Goal: Task Accomplishment & Management: Use online tool/utility

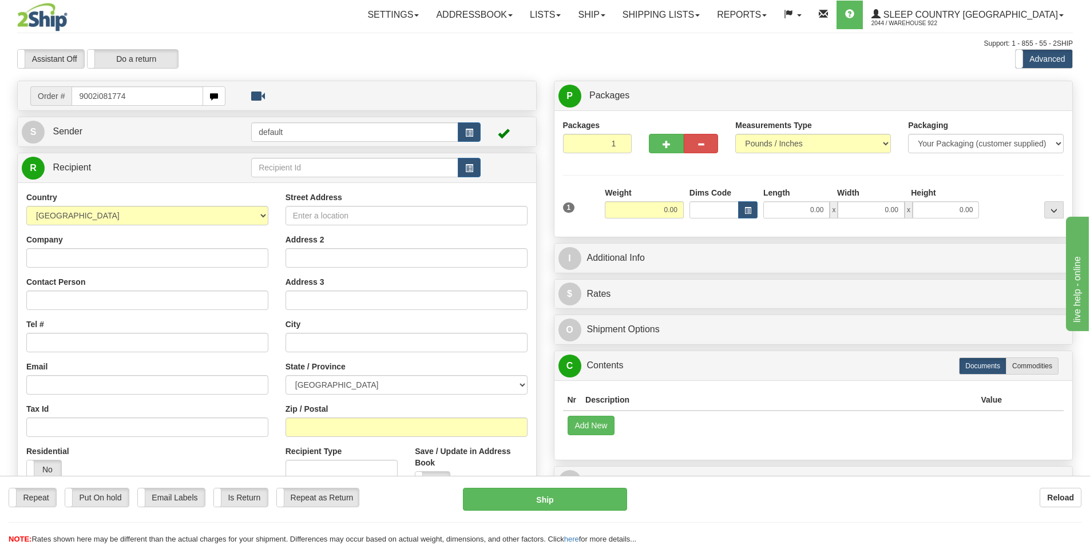
type input "9002i081774"
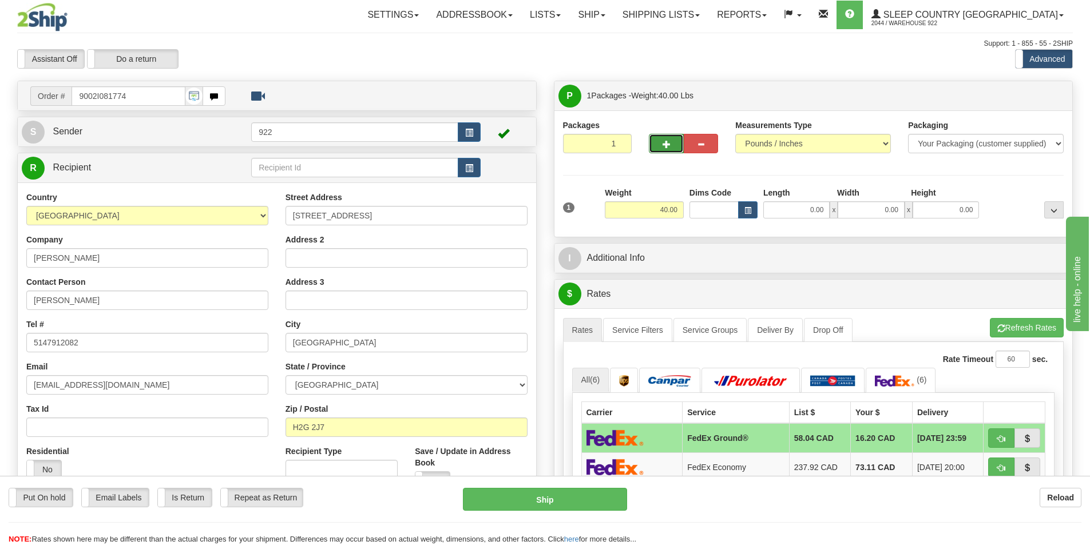
click at [664, 136] on button "button" at bounding box center [666, 143] width 34 height 19
type input "2"
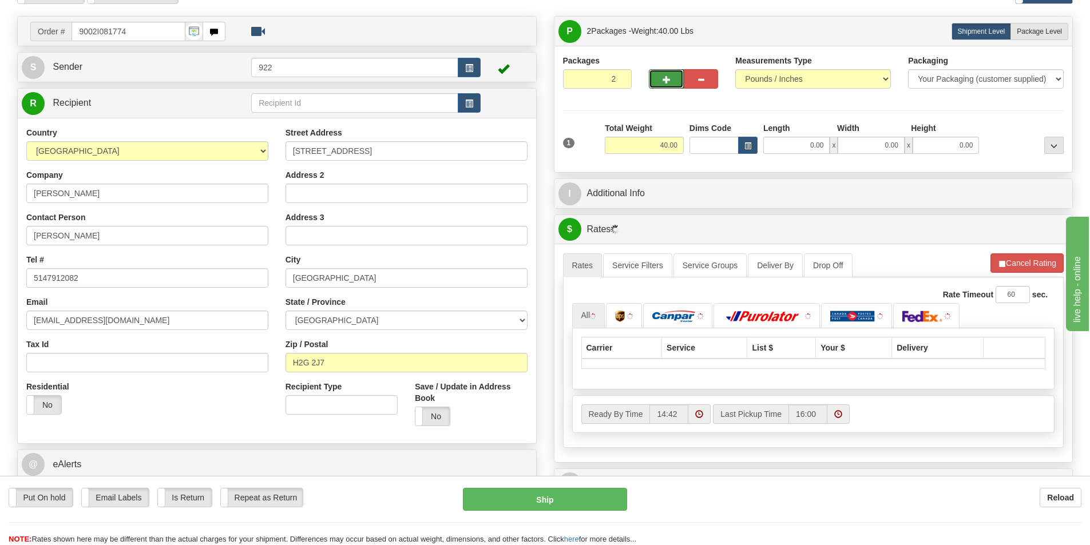
scroll to position [172, 0]
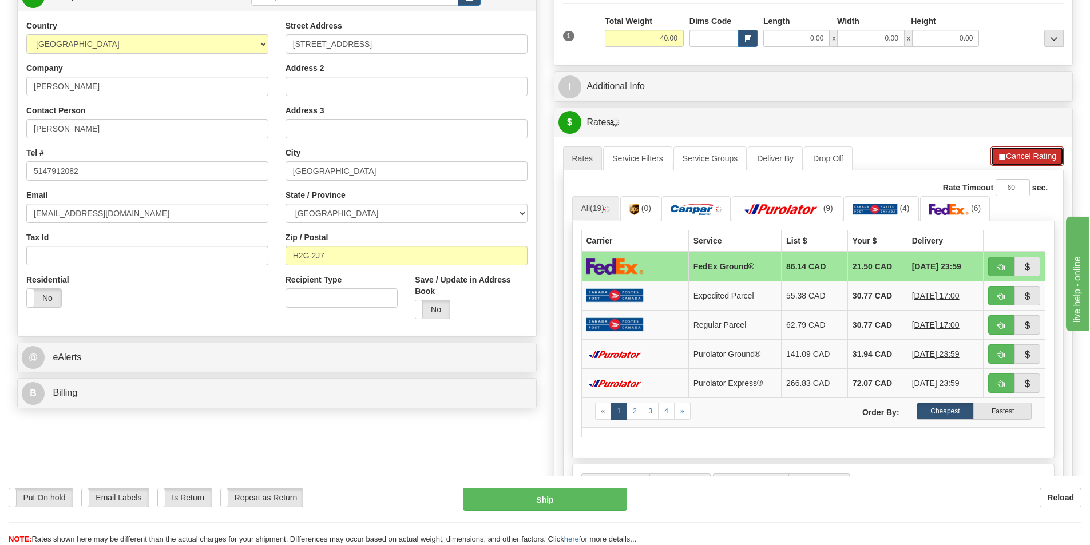
click at [1020, 151] on button "Cancel Rating" at bounding box center [1027, 156] width 73 height 19
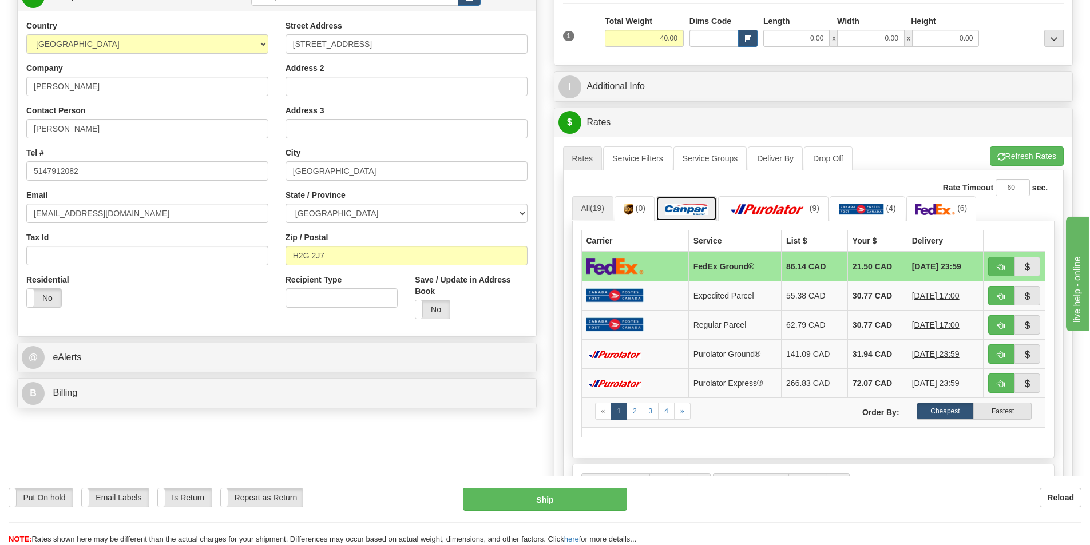
click at [705, 208] on img at bounding box center [686, 209] width 43 height 11
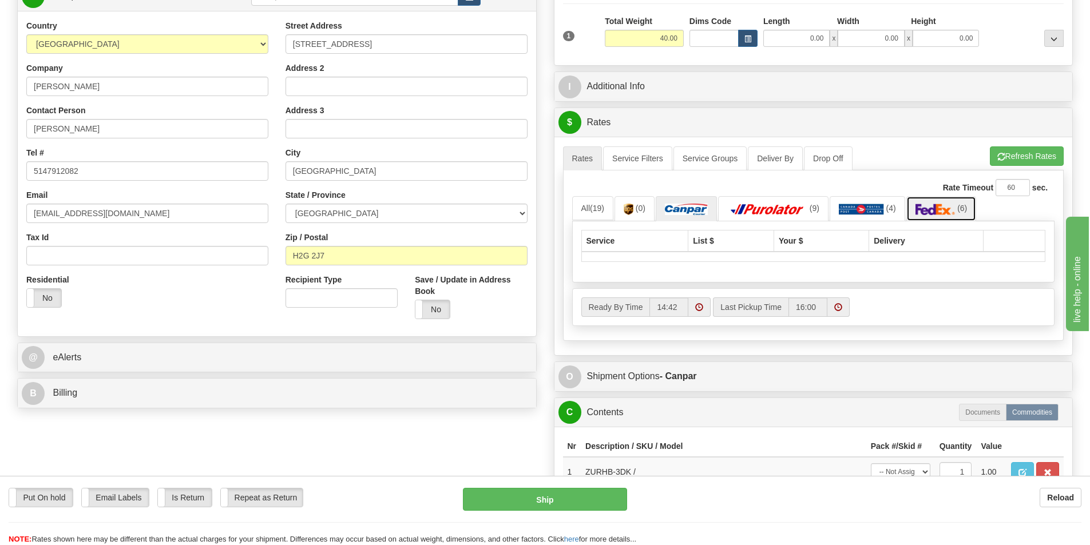
click at [934, 209] on img at bounding box center [936, 209] width 40 height 11
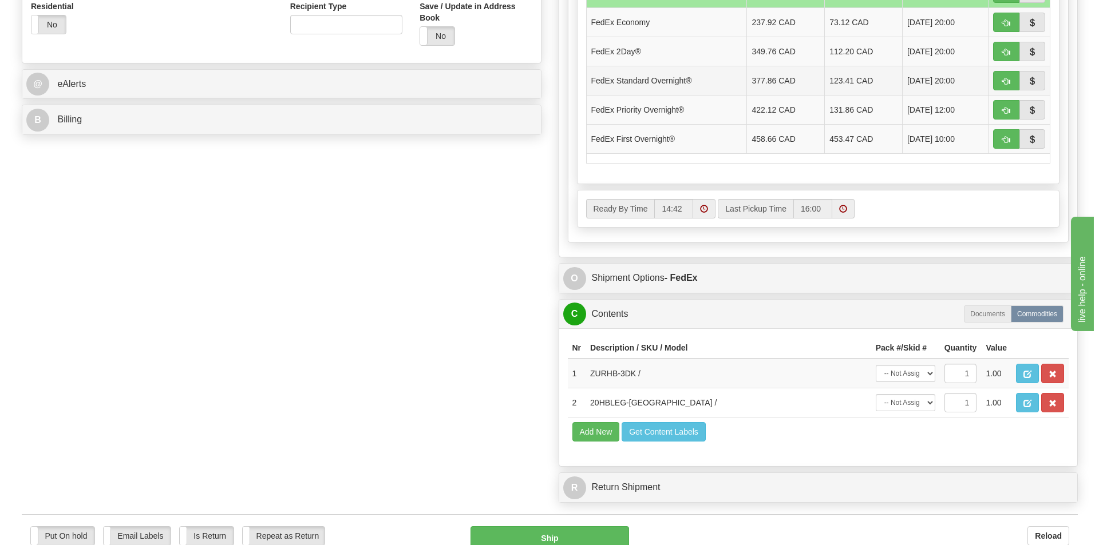
scroll to position [572, 0]
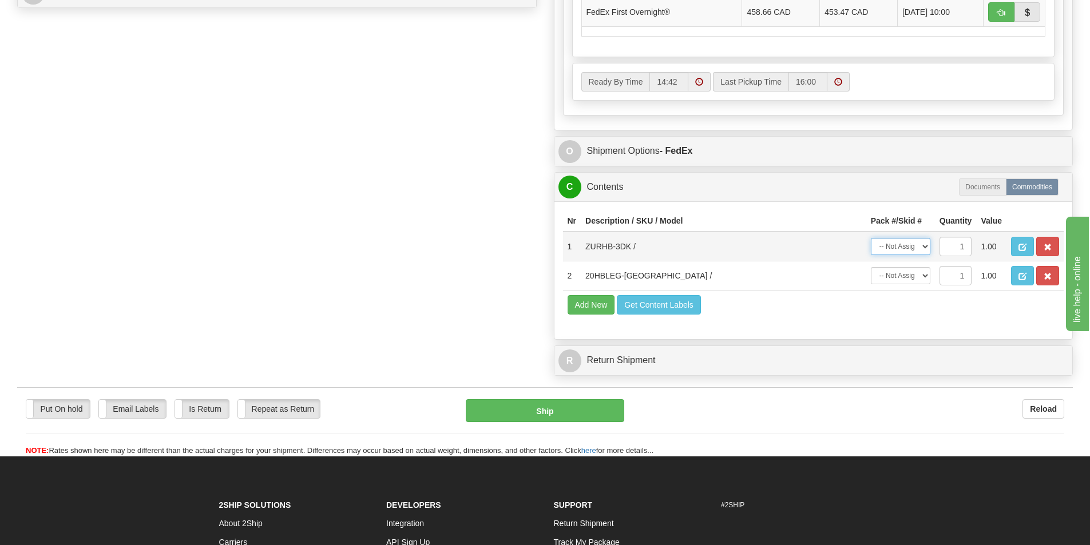
drag, startPoint x: 925, startPoint y: 246, endPoint x: 919, endPoint y: 248, distance: 6.4
click at [925, 246] on select "-- Not Assigned -- Package 1 Package 2" at bounding box center [901, 246] width 60 height 17
select select "0"
click at [871, 238] on select "-- Not Assigned -- Package 1 Package 2" at bounding box center [901, 246] width 60 height 17
click at [915, 276] on select "-- Not Assigned -- Package 1 Package 2" at bounding box center [901, 275] width 60 height 17
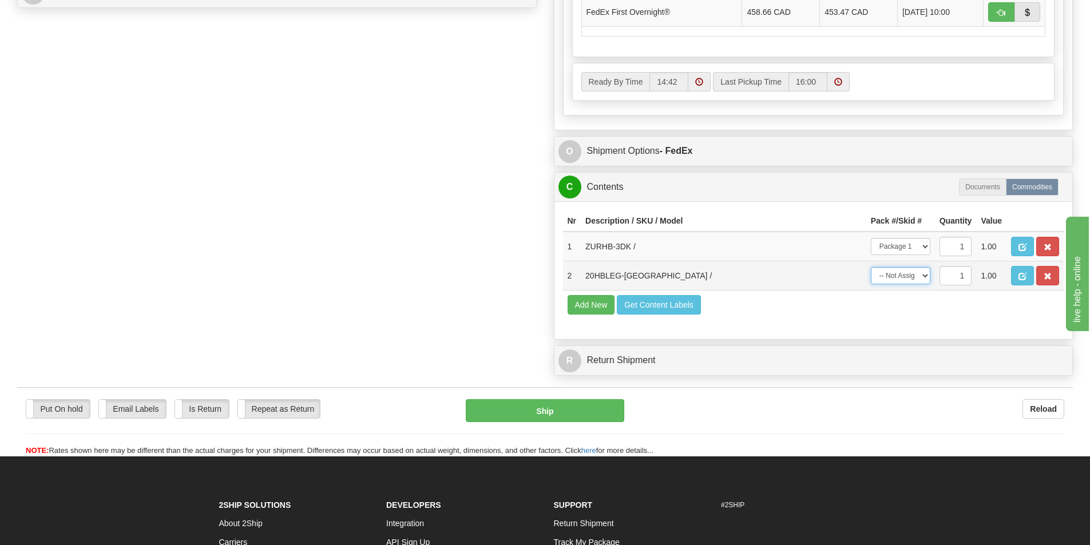
select select "1"
click at [871, 267] on select "-- Not Assigned -- Package 1 Package 2" at bounding box center [901, 275] width 60 height 17
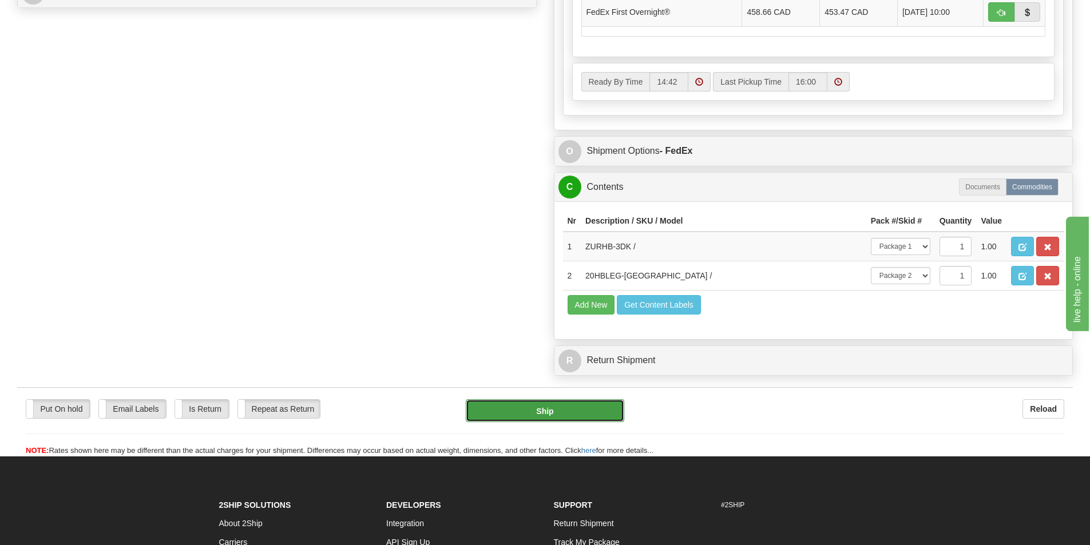
click at [540, 410] on button "Ship" at bounding box center [545, 411] width 159 height 23
type input "92"
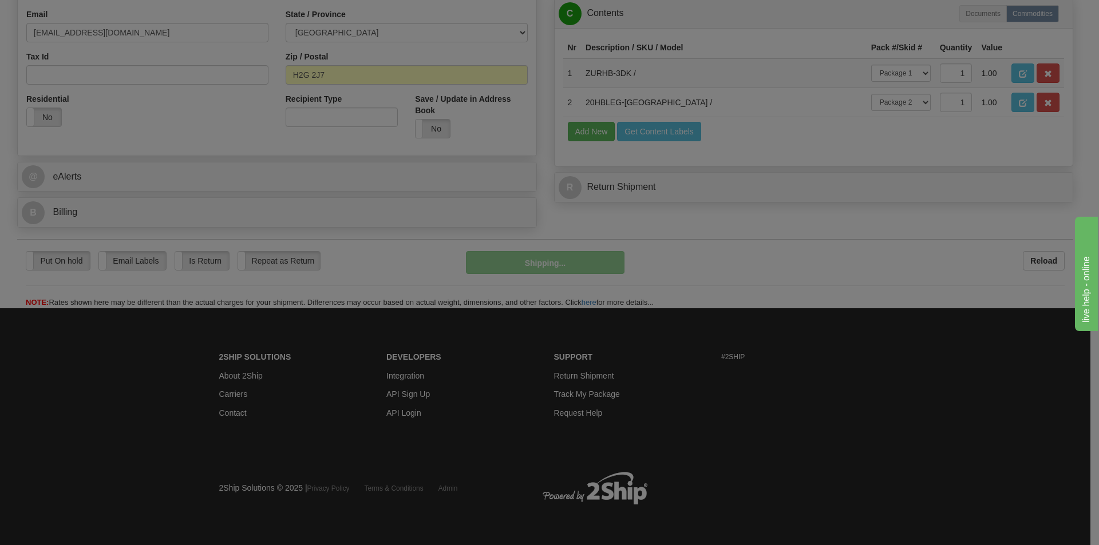
scroll to position [353, 0]
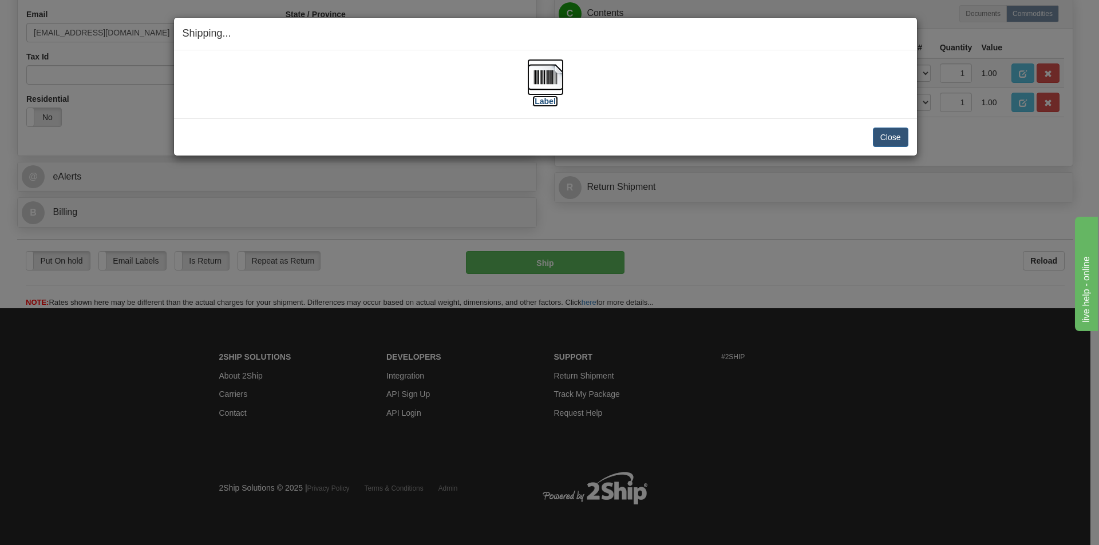
click at [545, 77] on img at bounding box center [545, 77] width 37 height 37
drag, startPoint x: 894, startPoint y: 135, endPoint x: 695, endPoint y: 105, distance: 200.8
click at [894, 135] on button "Close" at bounding box center [890, 137] width 35 height 19
